Goal: Task Accomplishment & Management: Use online tool/utility

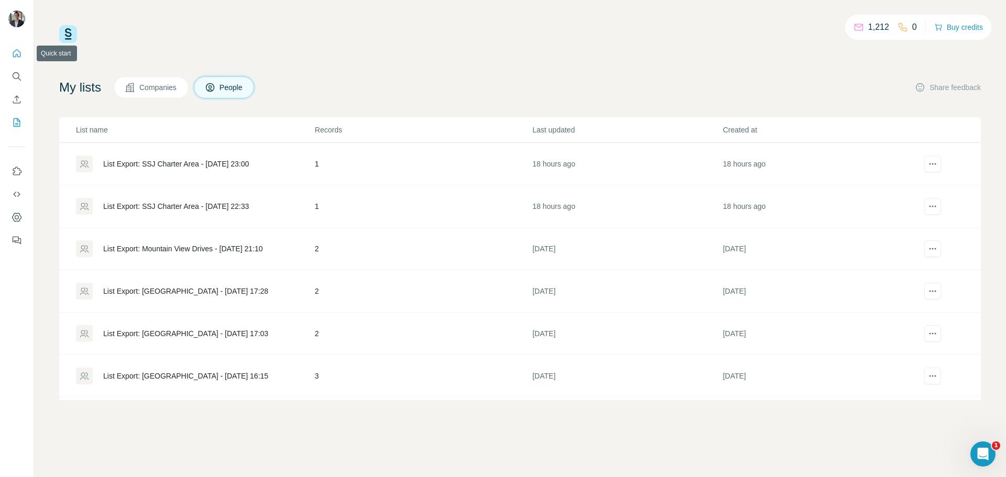
click at [17, 61] on button "Quick start" at bounding box center [16, 53] width 17 height 19
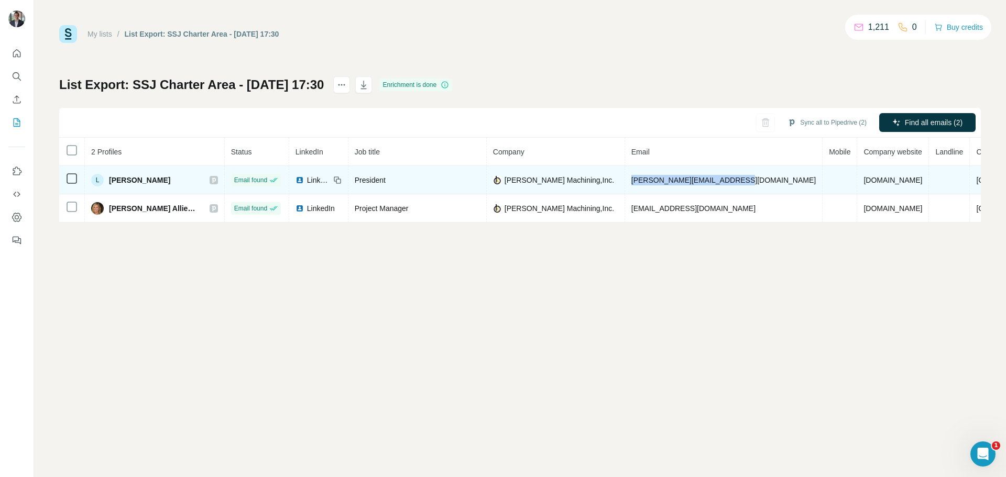
drag, startPoint x: 737, startPoint y: 180, endPoint x: 629, endPoint y: 183, distance: 108.0
click at [629, 183] on td "[PERSON_NAME][EMAIL_ADDRESS][DOMAIN_NAME]" at bounding box center [724, 180] width 198 height 28
copy span "[PERSON_NAME][EMAIL_ADDRESS][DOMAIN_NAME]"
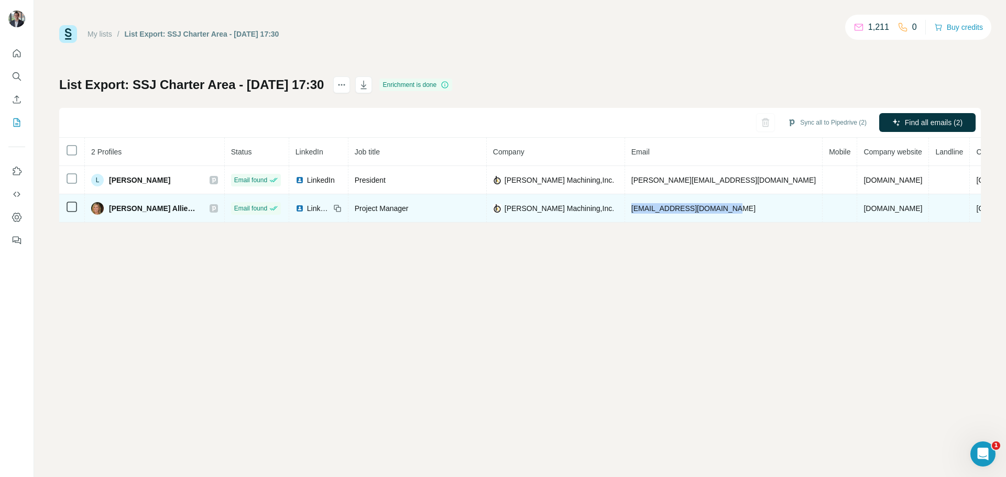
drag, startPoint x: 733, startPoint y: 210, endPoint x: 630, endPoint y: 209, distance: 102.7
click at [631, 209] on span "[EMAIL_ADDRESS][DOMAIN_NAME]" at bounding box center [693, 208] width 124 height 8
copy span "[EMAIL_ADDRESS][DOMAIN_NAME]"
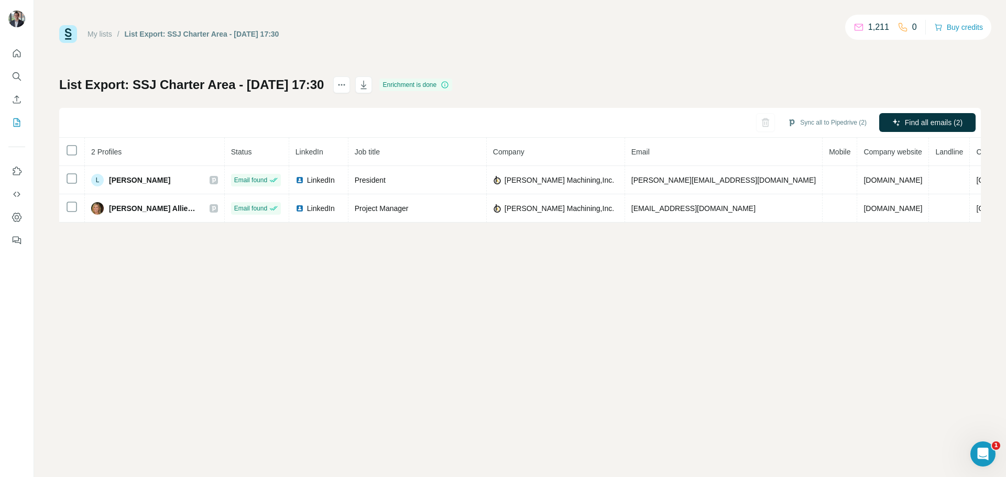
click at [72, 157] on th at bounding box center [72, 152] width 26 height 28
click at [820, 123] on button "Sync all to Pipedrive (2)" at bounding box center [827, 123] width 94 height 16
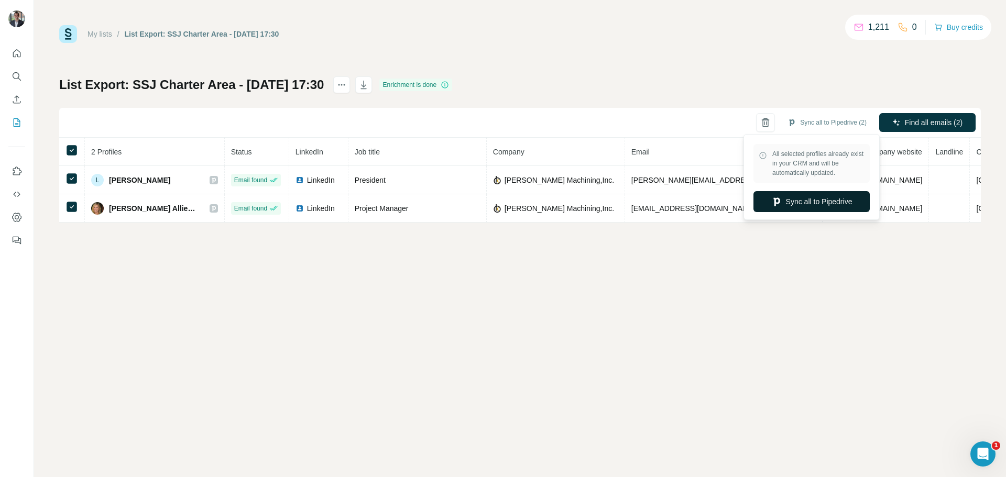
click at [802, 199] on button "Sync all to Pipedrive" at bounding box center [811, 201] width 116 height 21
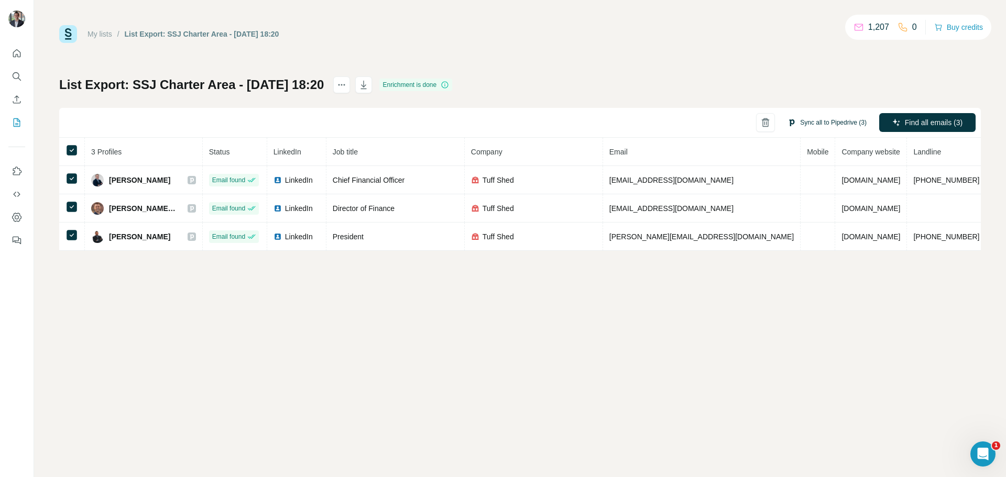
click at [828, 120] on button "Sync all to Pipedrive (3)" at bounding box center [827, 123] width 94 height 16
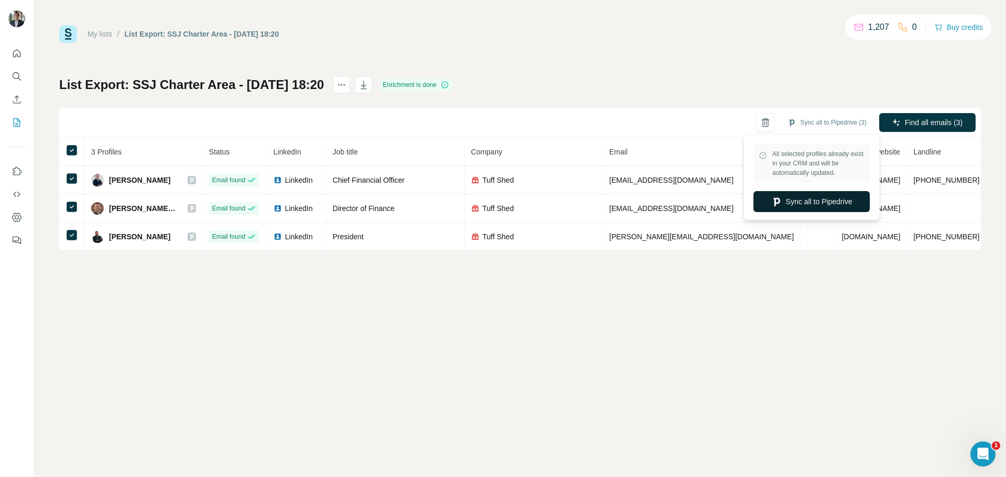
click at [794, 209] on button "Sync all to Pipedrive" at bounding box center [811, 201] width 116 height 21
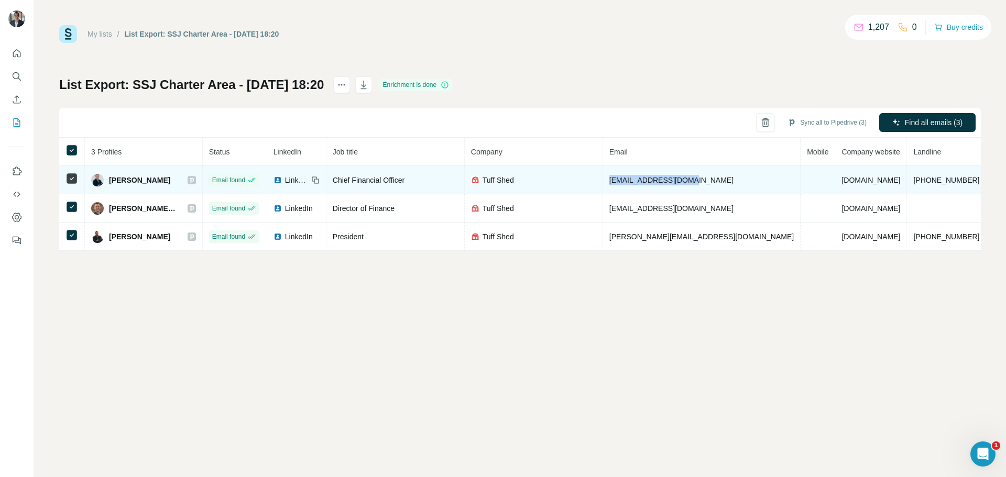
drag, startPoint x: 718, startPoint y: 181, endPoint x: 634, endPoint y: 183, distance: 83.3
click at [634, 183] on td "chinkel@tuffshed.com" at bounding box center [702, 180] width 198 height 28
copy span "chinkel@tuffshed.com"
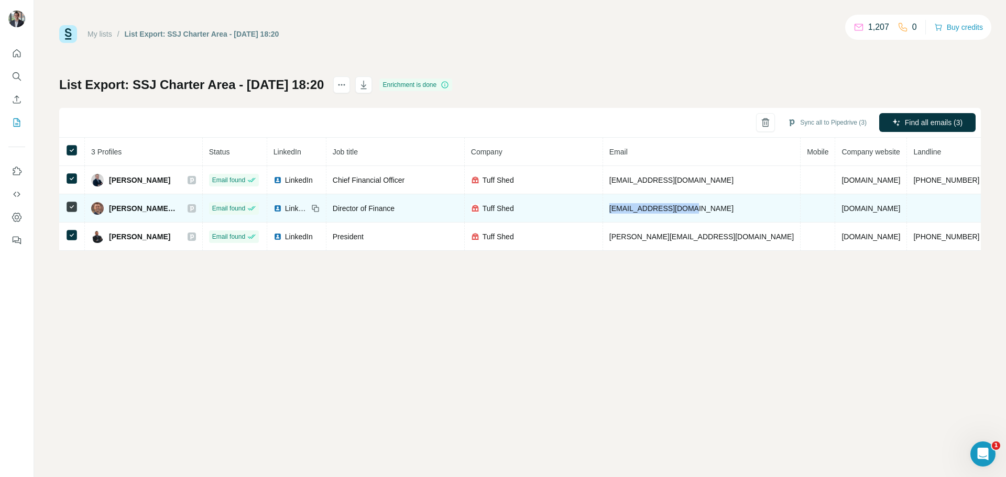
drag, startPoint x: 715, startPoint y: 209, endPoint x: 632, endPoint y: 210, distance: 82.8
click at [632, 210] on td "kvaughn@tuffshed.com" at bounding box center [702, 208] width 198 height 28
copy span "kvaughn@tuffshed.com"
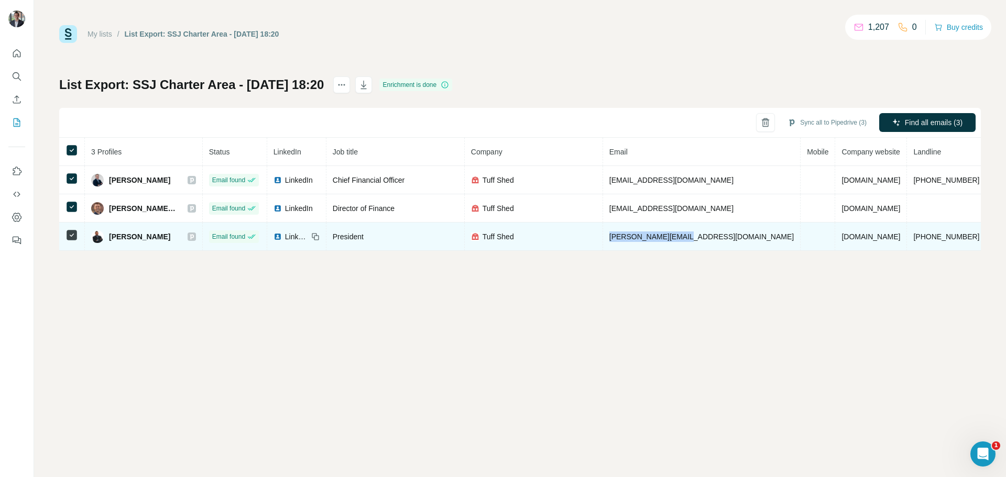
drag, startPoint x: 719, startPoint y: 237, endPoint x: 634, endPoint y: 231, distance: 85.1
click at [634, 231] on td "mcasey@tuffshed.com" at bounding box center [702, 237] width 198 height 28
copy span "mcasey@tuffshed.com"
